Goal: Task Accomplishment & Management: Use online tool/utility

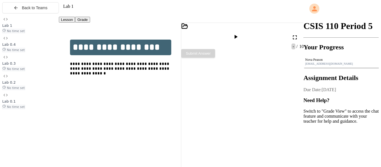
click at [293, 35] on icon at bounding box center [295, 37] width 4 height 4
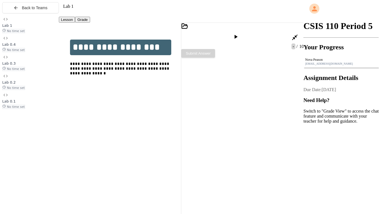
scroll to position [192, 0]
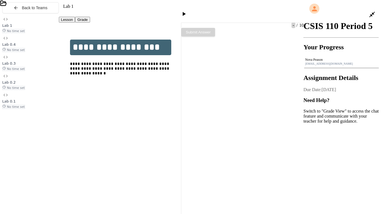
click at [7, 7] on icon at bounding box center [3, 3] width 7 height 7
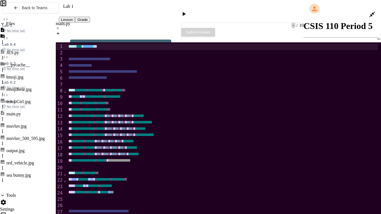
click at [187, 11] on icon at bounding box center [183, 14] width 7 height 7
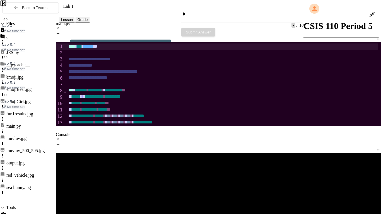
click at [33, 111] on div "fun1results.jpg" at bounding box center [19, 113] width 27 height 5
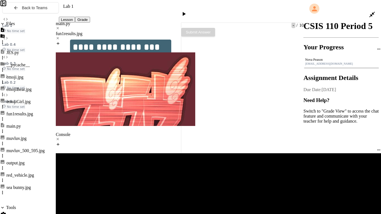
click at [69, 21] on div "main.py" at bounding box center [218, 23] width 325 height 5
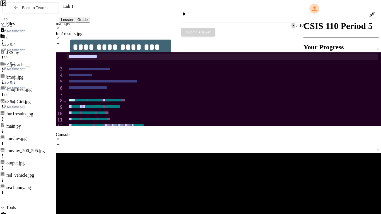
scroll to position [295, 0]
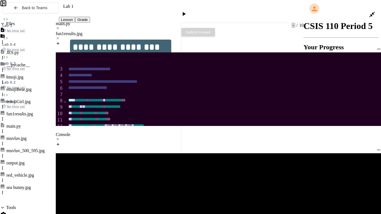
click at [5, 167] on icon at bounding box center [2, 192] width 5 height 5
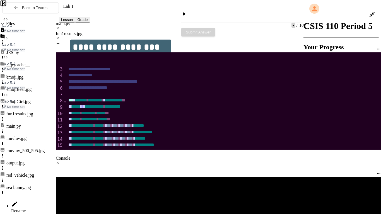
click at [18, 167] on icon at bounding box center [14, 204] width 7 height 7
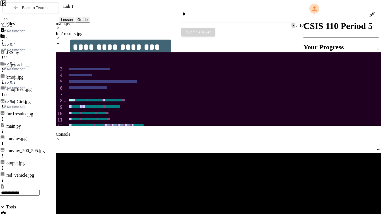
click at [21, 167] on input "**********" at bounding box center [20, 193] width 40 height 6
type input "**********"
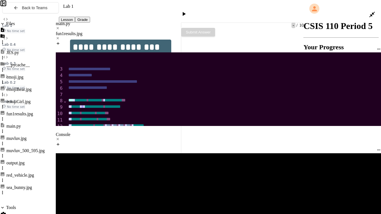
click at [28, 167] on div "sea_bunny.jpg" at bounding box center [19, 187] width 26 height 5
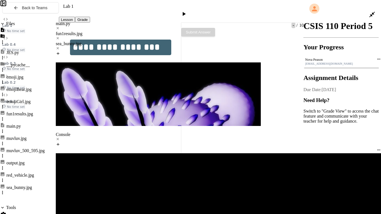
click at [112, 31] on div "fun1results.jpg" at bounding box center [218, 33] width 325 height 5
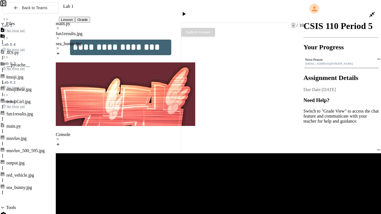
click at [68, 21] on div "main.py" at bounding box center [218, 23] width 325 height 5
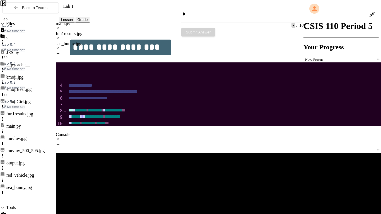
click at [187, 11] on icon at bounding box center [183, 14] width 7 height 7
drag, startPoint x: 148, startPoint y: 69, endPoint x: 71, endPoint y: 50, distance: 79.4
copy div "*** **** * ******* * * *** ****** ** ********* * ******* * * ***** * ****** * *…"
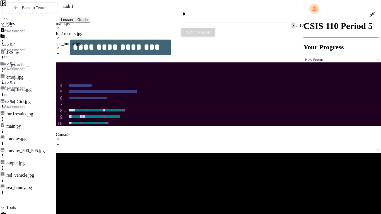
scroll to position [308, 0]
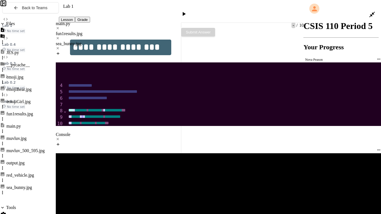
click at [187, 11] on icon at bounding box center [183, 14] width 7 height 7
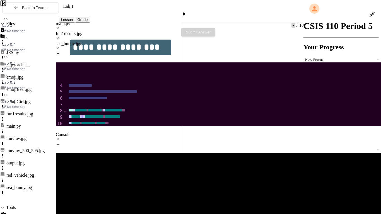
click at [188, 11] on div at bounding box center [184, 15] width 8 height 8
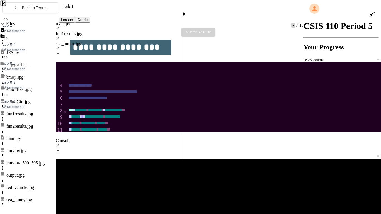
click at [22, 124] on div "fun2results.jpg" at bounding box center [19, 126] width 27 height 5
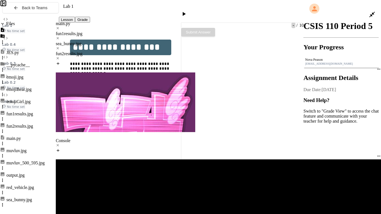
click at [111, 31] on div "fun1results.jpg" at bounding box center [218, 33] width 325 height 5
click at [148, 41] on div "sea_bunny.jpg" at bounding box center [218, 43] width 325 height 5
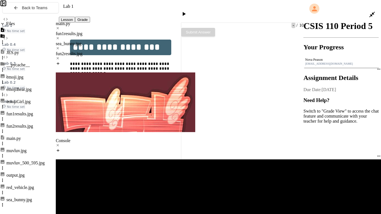
click at [74, 21] on div "main.py" at bounding box center [218, 23] width 325 height 5
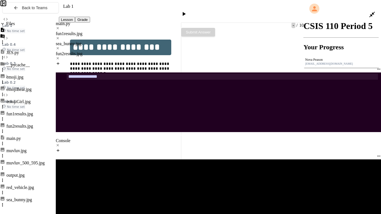
scroll to position [296, 0]
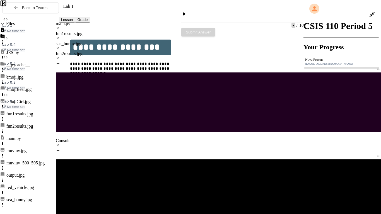
click at [188, 11] on div at bounding box center [184, 15] width 8 height 8
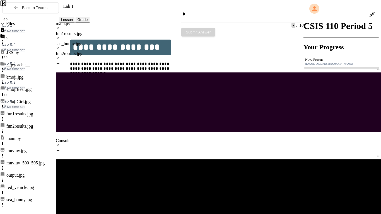
click at [187, 11] on icon at bounding box center [183, 14] width 7 height 7
click at [190, 51] on div "fun2results.jpg" at bounding box center [218, 53] width 325 height 5
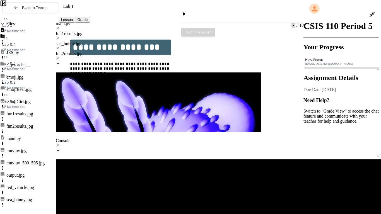
click at [64, 21] on div "main.py" at bounding box center [218, 23] width 325 height 5
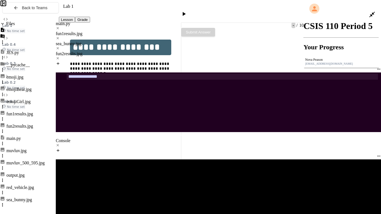
scroll to position [326, 0]
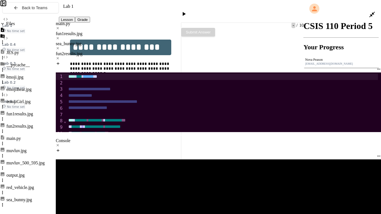
scroll to position [295, 0]
click at [187, 11] on icon at bounding box center [183, 14] width 7 height 7
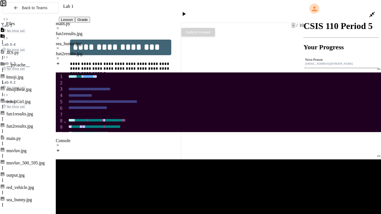
click at [186, 12] on icon at bounding box center [184, 14] width 3 height 4
click at [187, 11] on icon at bounding box center [183, 14] width 7 height 7
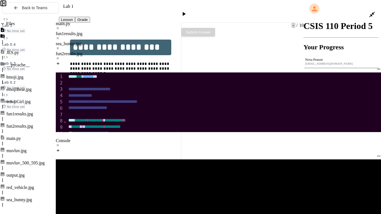
click at [196, 51] on div "fun2results.jpg" at bounding box center [218, 53] width 325 height 5
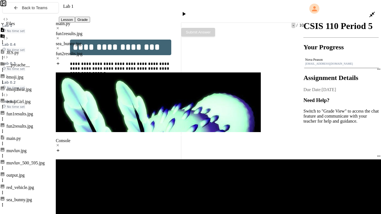
click at [157, 41] on div "sea_bunny.jpg" at bounding box center [218, 43] width 325 height 5
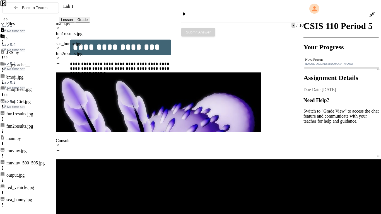
click at [195, 51] on div "fun2results.jpg" at bounding box center [218, 53] width 325 height 5
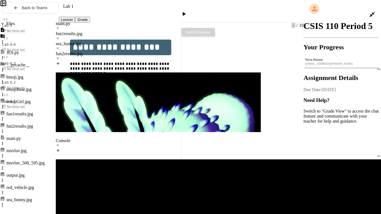
click at [157, 41] on div "sea_bunny.jpg" at bounding box center [218, 43] width 325 height 5
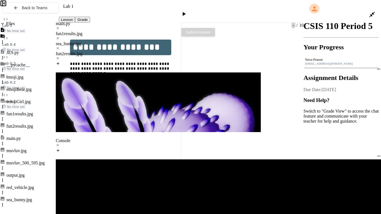
click at [101, 31] on div "fun1results.jpg" at bounding box center [218, 33] width 325 height 5
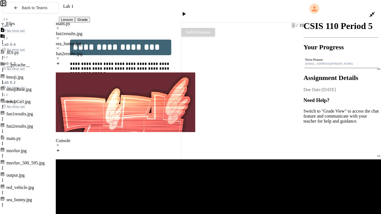
click at [22, 148] on div "muvluv.jpg" at bounding box center [16, 150] width 20 height 5
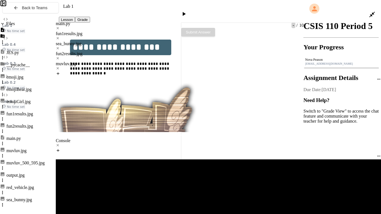
click at [109, 31] on div "fun1results.jpg" at bounding box center [218, 33] width 325 height 5
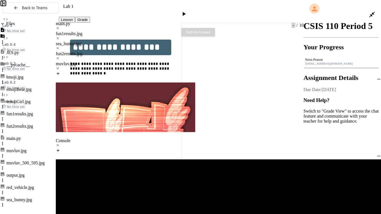
click at [74, 21] on div "main.py" at bounding box center [218, 23] width 325 height 5
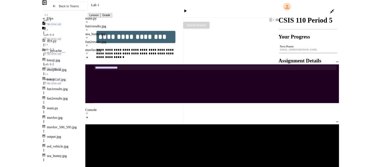
scroll to position [271, 0]
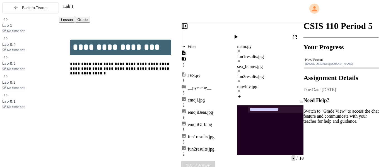
click at [25, 52] on span "No time set" at bounding box center [13, 50] width 23 height 4
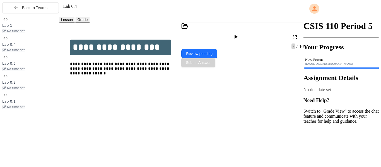
click at [12, 28] on span "Lab 1" at bounding box center [7, 25] width 10 height 4
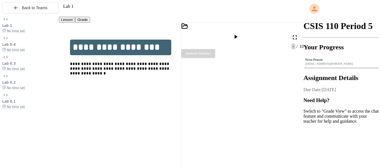
click at [85, 18] on button "Grade" at bounding box center [82, 20] width 15 height 6
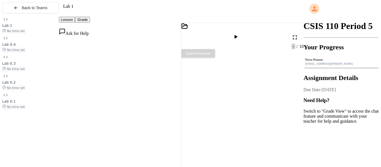
click at [70, 21] on button "Lesson" at bounding box center [67, 20] width 16 height 6
